Goal: Check status: Check status

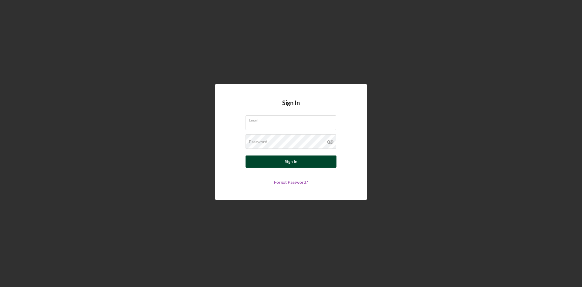
type input "[EMAIL_ADDRESS][DOMAIN_NAME]"
click at [277, 164] on button "Sign In" at bounding box center [291, 161] width 91 height 12
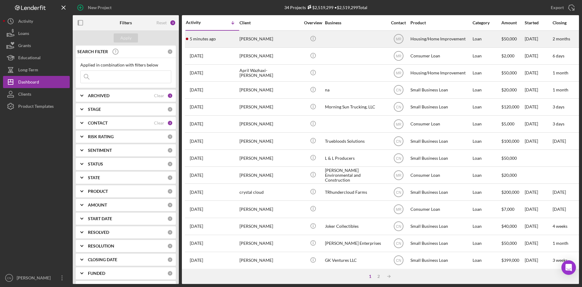
click at [243, 39] on div "[PERSON_NAME]" at bounding box center [270, 39] width 61 height 16
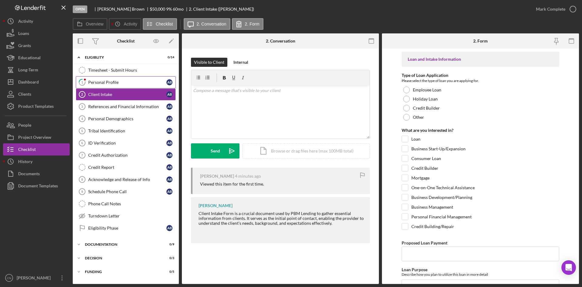
click at [101, 79] on link "1 Personal Profile A B" at bounding box center [126, 82] width 100 height 12
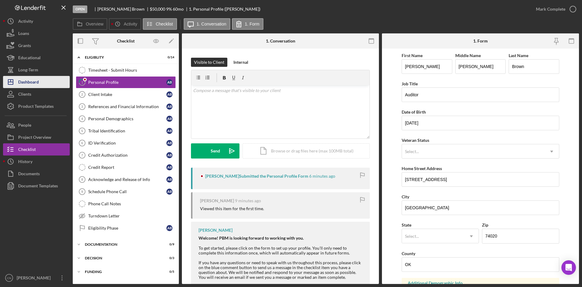
click at [33, 84] on div "Dashboard" at bounding box center [28, 83] width 21 height 14
